Goal: Information Seeking & Learning: Learn about a topic

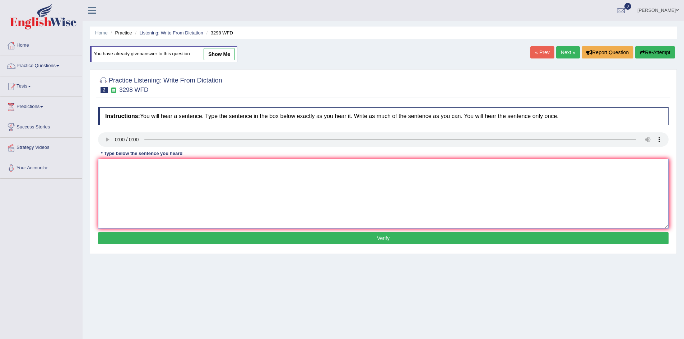
click at [171, 170] on textarea at bounding box center [383, 194] width 571 height 70
click at [171, 170] on textarea "Ainmal behaviour appears to both similar and distinct behaviour to that of huma…" at bounding box center [383, 194] width 571 height 70
click at [108, 167] on textarea "Ainmal behaviour appears to both similar and distinct behaviour to that of huma…" at bounding box center [383, 194] width 571 height 70
click at [204, 192] on textarea "Animal behaviour appears to be both similar and distinct behaviour to that of h…" at bounding box center [383, 194] width 571 height 70
click at [228, 165] on textarea "Animal behaviour appears to be both similar and distinct behaviour to that of h…" at bounding box center [383, 194] width 571 height 70
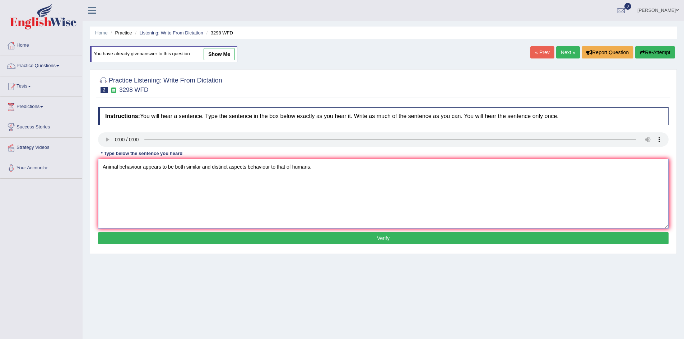
type textarea "Animal behaviour appears to be both similar and distinct aspects behaviour to t…"
click at [390, 238] on button "Verify" at bounding box center [383, 238] width 571 height 12
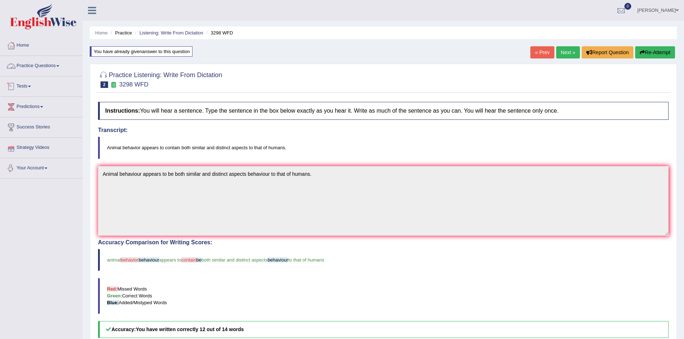
click at [57, 62] on link "Practice Questions" at bounding box center [41, 65] width 82 height 18
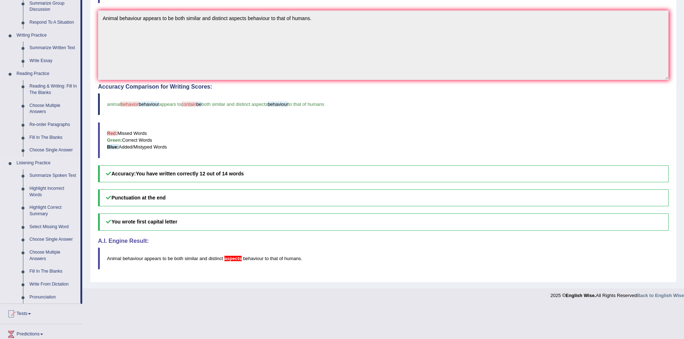
scroll to position [156, 0]
click at [53, 283] on link "Write From Dictation" at bounding box center [53, 284] width 54 height 13
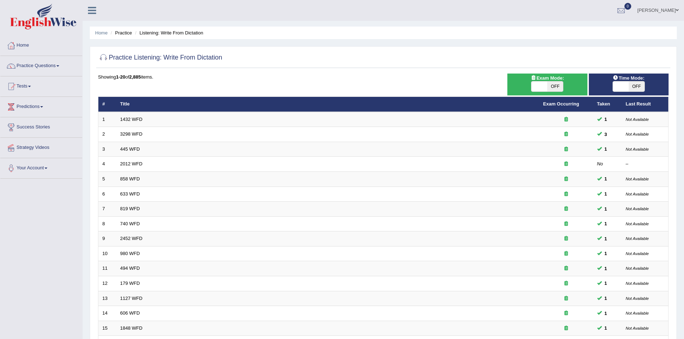
click at [436, 55] on div at bounding box center [383, 58] width 571 height 15
click at [556, 87] on span "OFF" at bounding box center [555, 87] width 16 height 10
checkbox input "true"
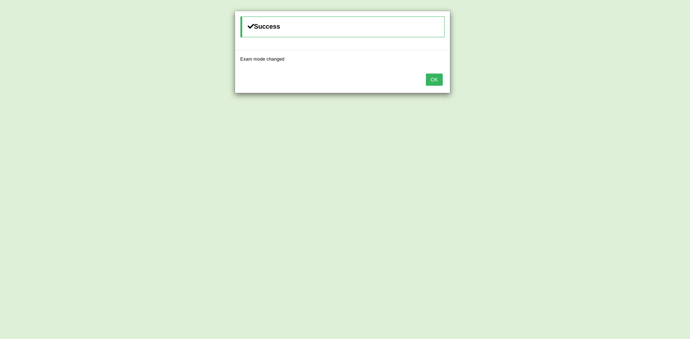
click at [641, 84] on div "Success Exam mode changed OK" at bounding box center [345, 169] width 690 height 339
click at [435, 74] on button "OK" at bounding box center [434, 80] width 17 height 12
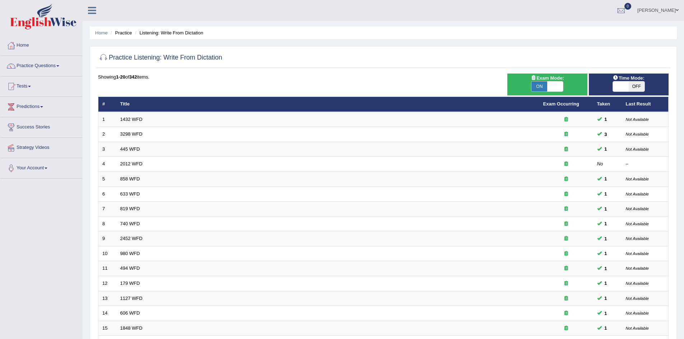
click at [640, 84] on span "OFF" at bounding box center [637, 87] width 16 height 10
checkbox input "true"
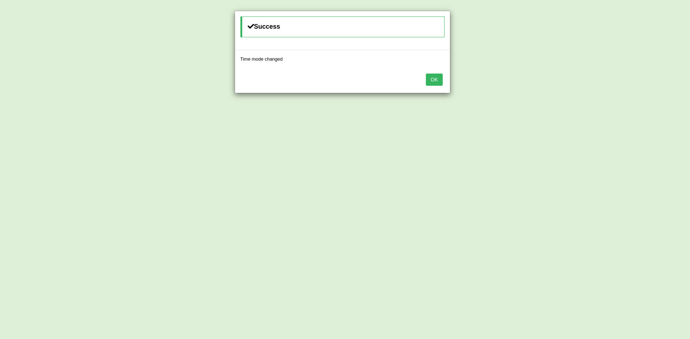
click at [428, 81] on button "OK" at bounding box center [434, 80] width 17 height 12
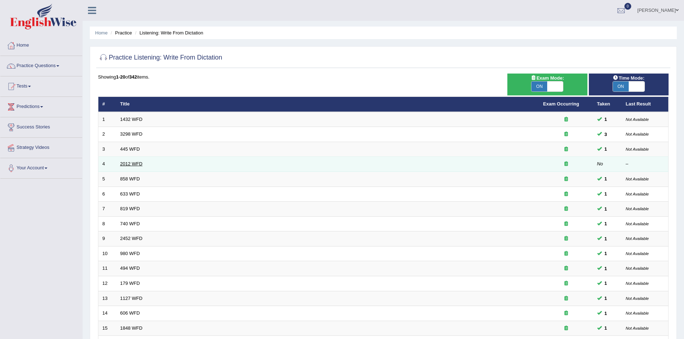
click at [134, 164] on link "2012 WFD" at bounding box center [131, 163] width 22 height 5
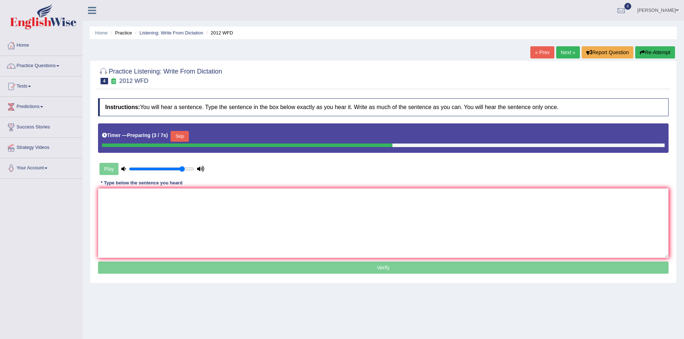
click at [110, 167] on div "Play" at bounding box center [152, 169] width 108 height 18
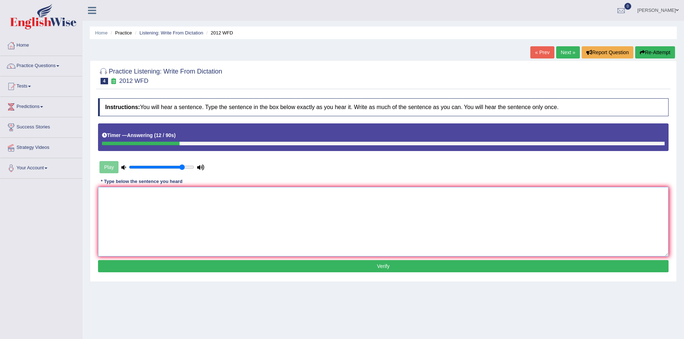
click at [157, 209] on textarea at bounding box center [383, 222] width 571 height 70
click at [116, 195] on textarea "There is a great deal of debate on this topic." at bounding box center [383, 222] width 571 height 70
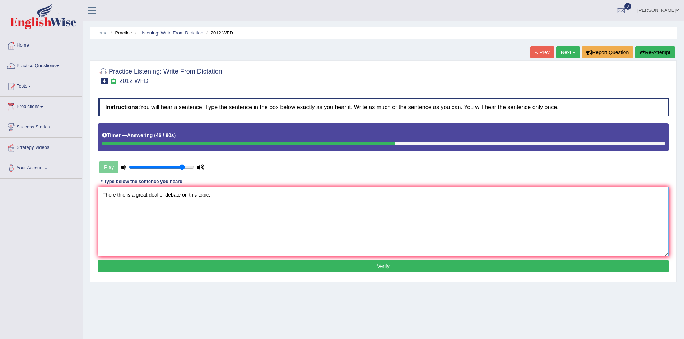
click at [122, 196] on textarea "There thie is a great deal of debate on this topic." at bounding box center [383, 222] width 571 height 70
type textarea "There their is a great deal of debate on this topic."
click at [197, 267] on button "Verify" at bounding box center [383, 266] width 571 height 12
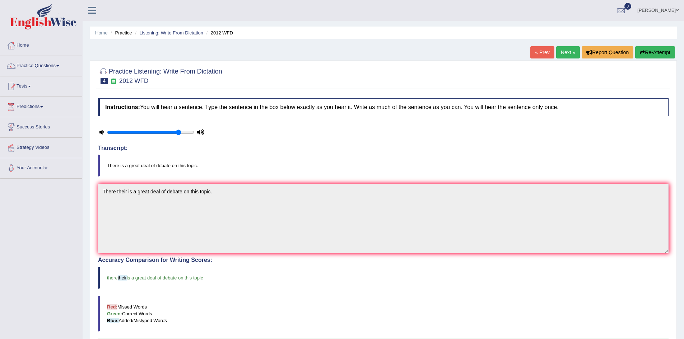
click at [564, 52] on link "Next »" at bounding box center [568, 52] width 24 height 12
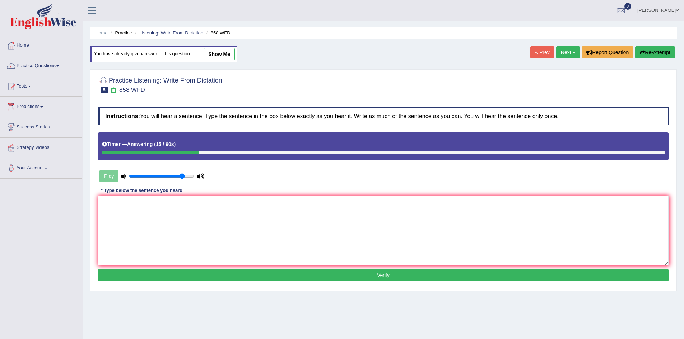
click at [264, 277] on button "Verify" at bounding box center [383, 275] width 571 height 12
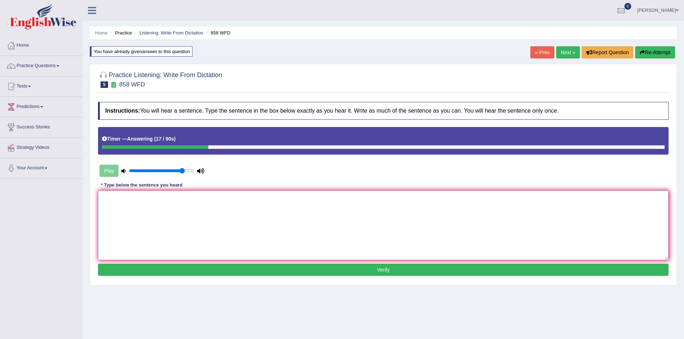
click at [235, 222] on textarea at bounding box center [383, 226] width 571 height 70
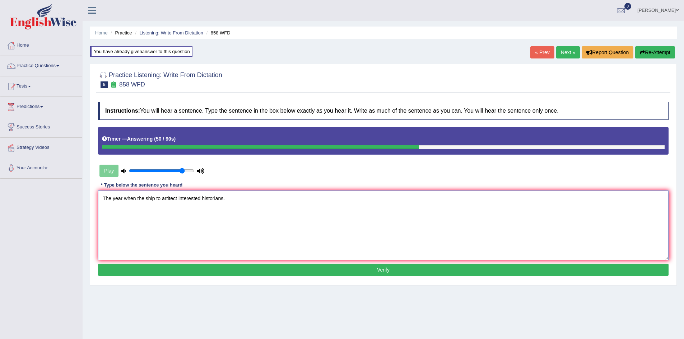
click at [160, 200] on textarea "The year when the ship to artitect interested historians." at bounding box center [383, 226] width 571 height 70
type textarea "The year when the ship of architect interested historians."
click at [263, 275] on button "Verify" at bounding box center [383, 270] width 571 height 12
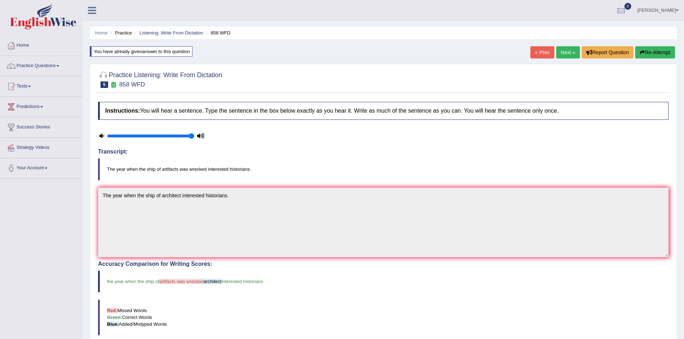
type input "1"
click at [191, 136] on input "range" at bounding box center [150, 136] width 87 height 6
click at [563, 50] on link "Next »" at bounding box center [568, 52] width 24 height 12
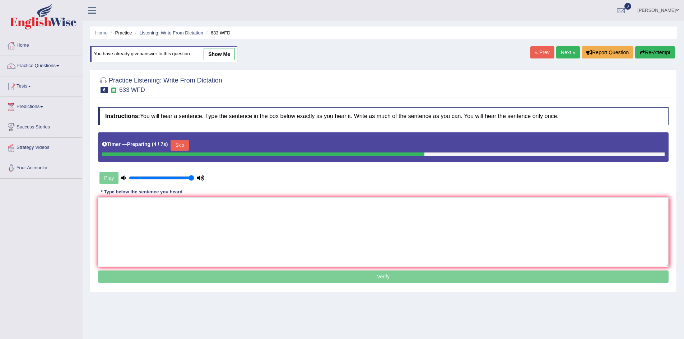
click at [180, 143] on button "Skip" at bounding box center [180, 145] width 18 height 11
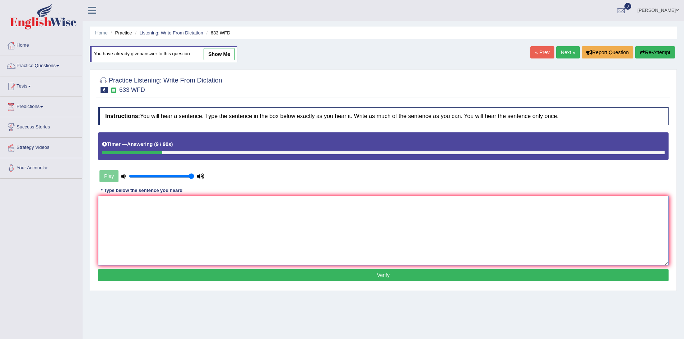
click at [178, 214] on textarea at bounding box center [383, 231] width 571 height 70
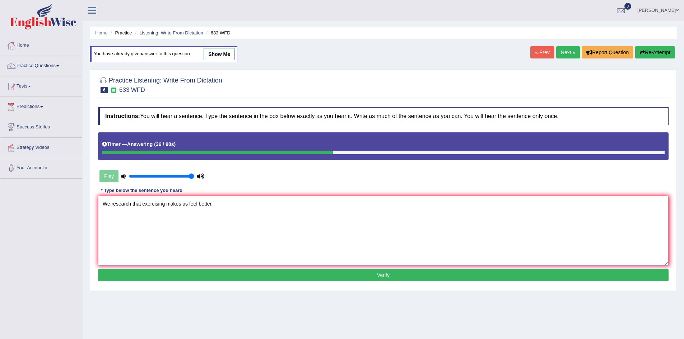
type textarea "We research that exercising makes us feel better."
click at [240, 278] on button "Verify" at bounding box center [383, 275] width 571 height 12
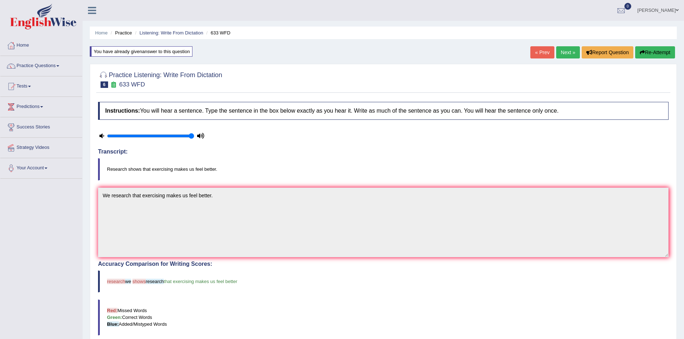
click at [212, 306] on blockquote "Red: Missed Words Green: Correct Words Blue: Added/Mistyped Words" at bounding box center [383, 318] width 571 height 36
click at [567, 52] on link "Next »" at bounding box center [568, 52] width 24 height 12
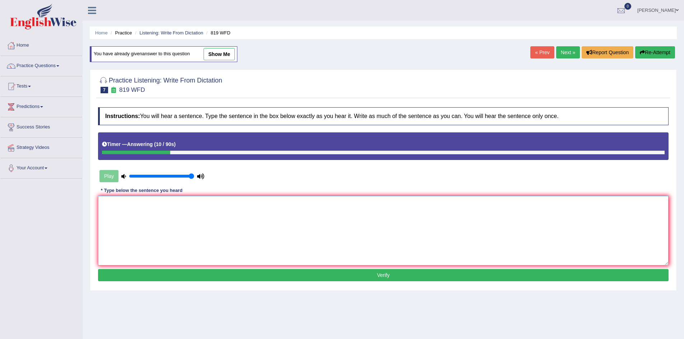
click at [303, 216] on textarea at bounding box center [383, 231] width 571 height 70
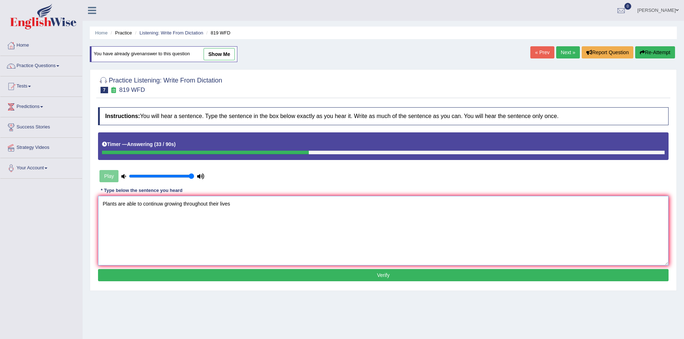
click at [369, 216] on textarea "Plants are able to continuw growing throughout their lives" at bounding box center [383, 231] width 571 height 70
click at [231, 208] on textarea "Plants are able to continue growing throughout their lives" at bounding box center [383, 231] width 571 height 70
type textarea "Plants are able to continue growing throughout their lives."
click at [248, 278] on button "Verify" at bounding box center [383, 275] width 571 height 12
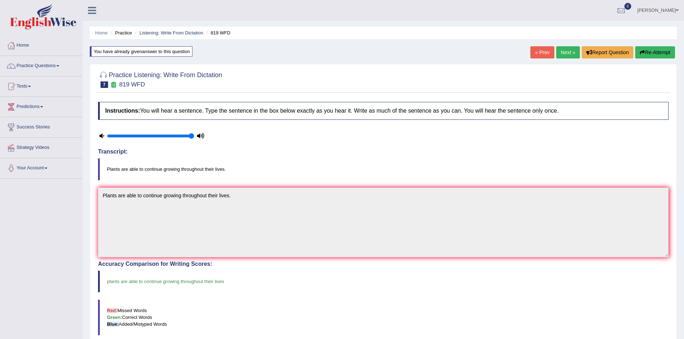
click at [562, 49] on link "Next »" at bounding box center [568, 52] width 24 height 12
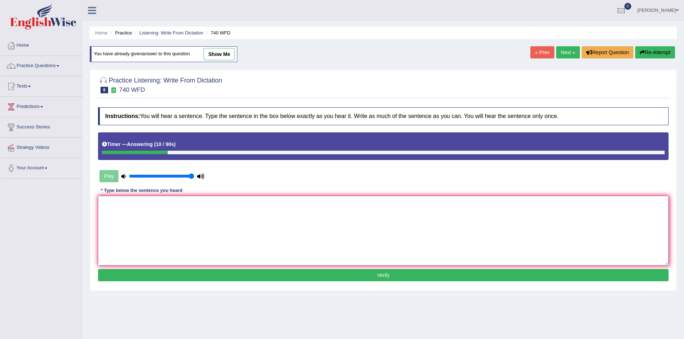
click at [331, 214] on textarea at bounding box center [383, 231] width 571 height 70
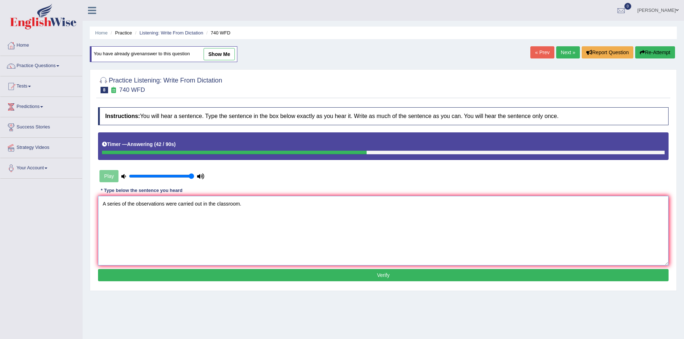
click at [176, 204] on textarea "A series of the observations were carried out in the classroom." at bounding box center [383, 231] width 571 height 70
click at [256, 206] on textarea "A series of the observations were was carried out in the classroom." at bounding box center [383, 231] width 571 height 70
type textarea "A series of the observations were was carried out in the classroom."
click at [271, 275] on button "Verify" at bounding box center [383, 275] width 571 height 12
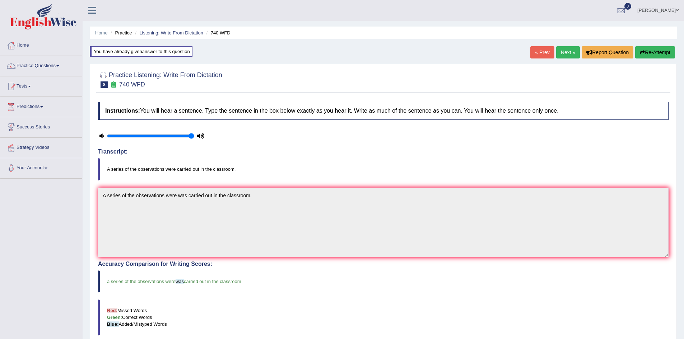
click at [565, 48] on link "Next »" at bounding box center [568, 52] width 24 height 12
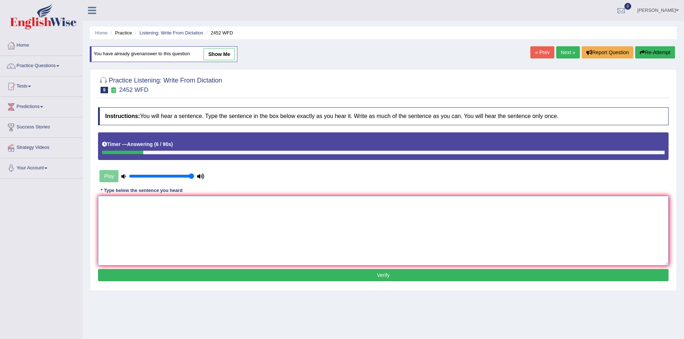
click at [134, 230] on textarea at bounding box center [383, 231] width 571 height 70
type textarea "T"
click at [115, 206] on textarea "It is a debate about the value of knowledge." at bounding box center [383, 231] width 571 height 70
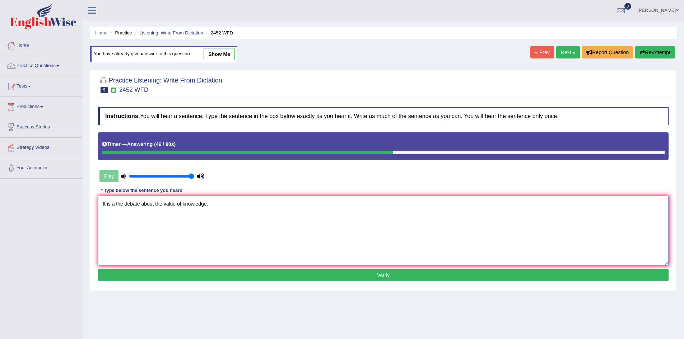
type textarea "It is a the debate about the value of knowledge."
click at [207, 277] on button "Verify" at bounding box center [383, 275] width 571 height 12
